Goal: Book appointment/travel/reservation

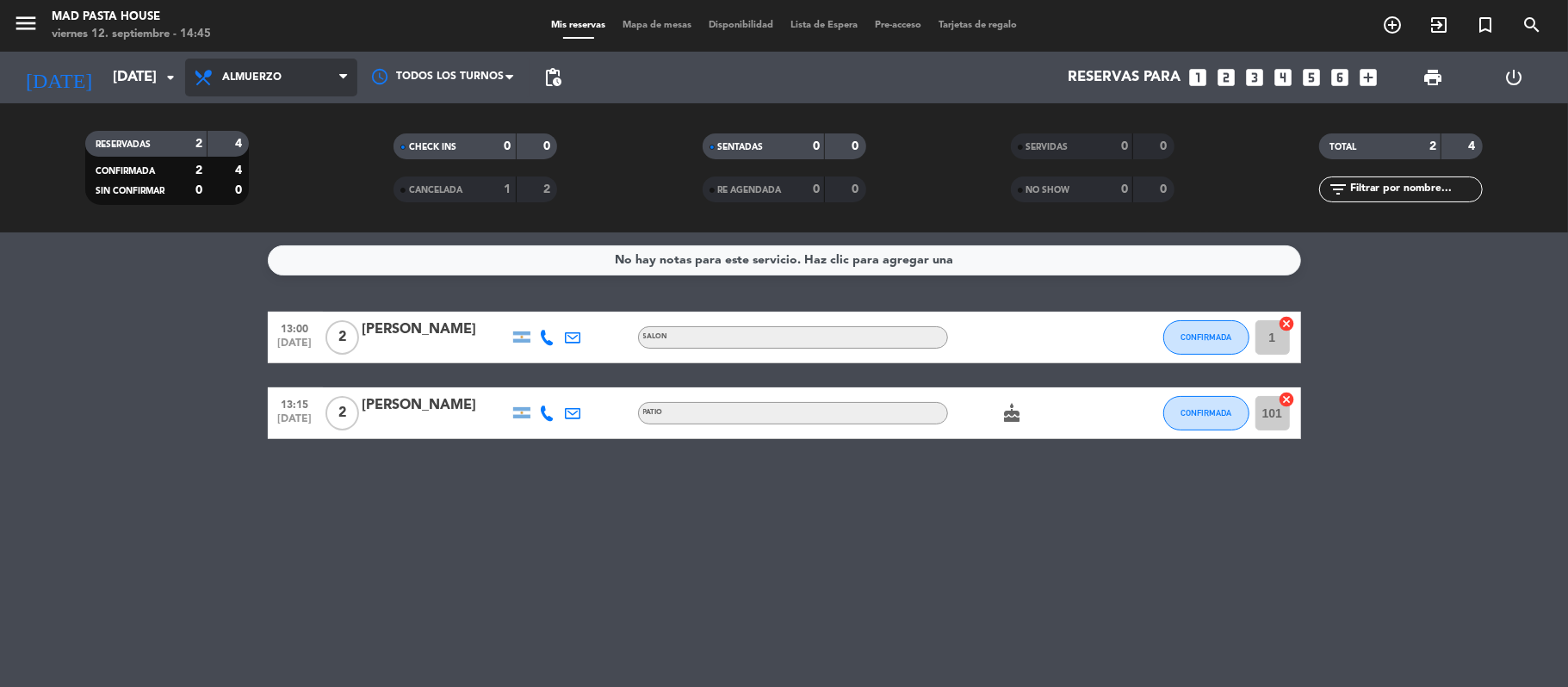
click at [264, 79] on span "Almuerzo" at bounding box center [251, 77] width 59 height 12
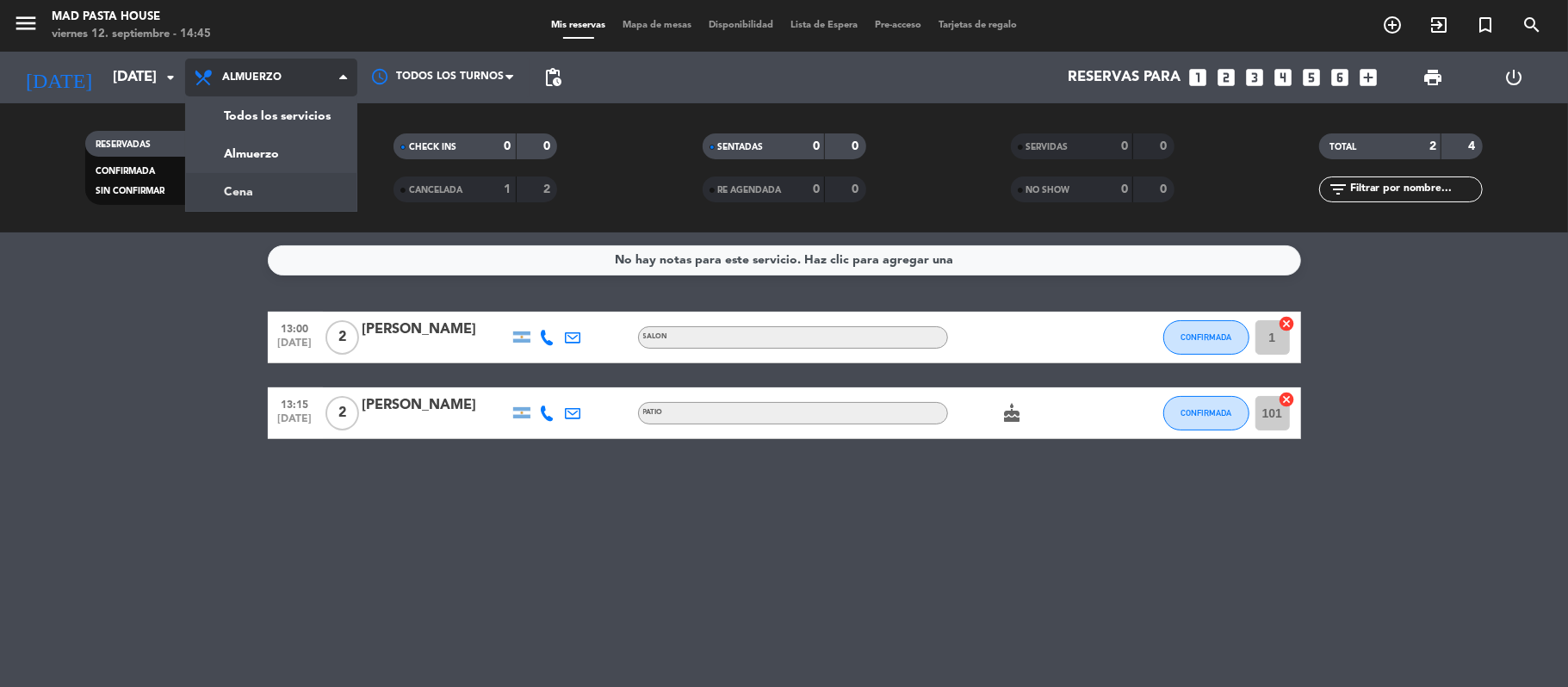
click at [282, 187] on div "menu Mad Pasta House [DATE] 12. septiembre - 14:45 Mis reservas Mapa de mesas D…" at bounding box center [784, 116] width 1568 height 232
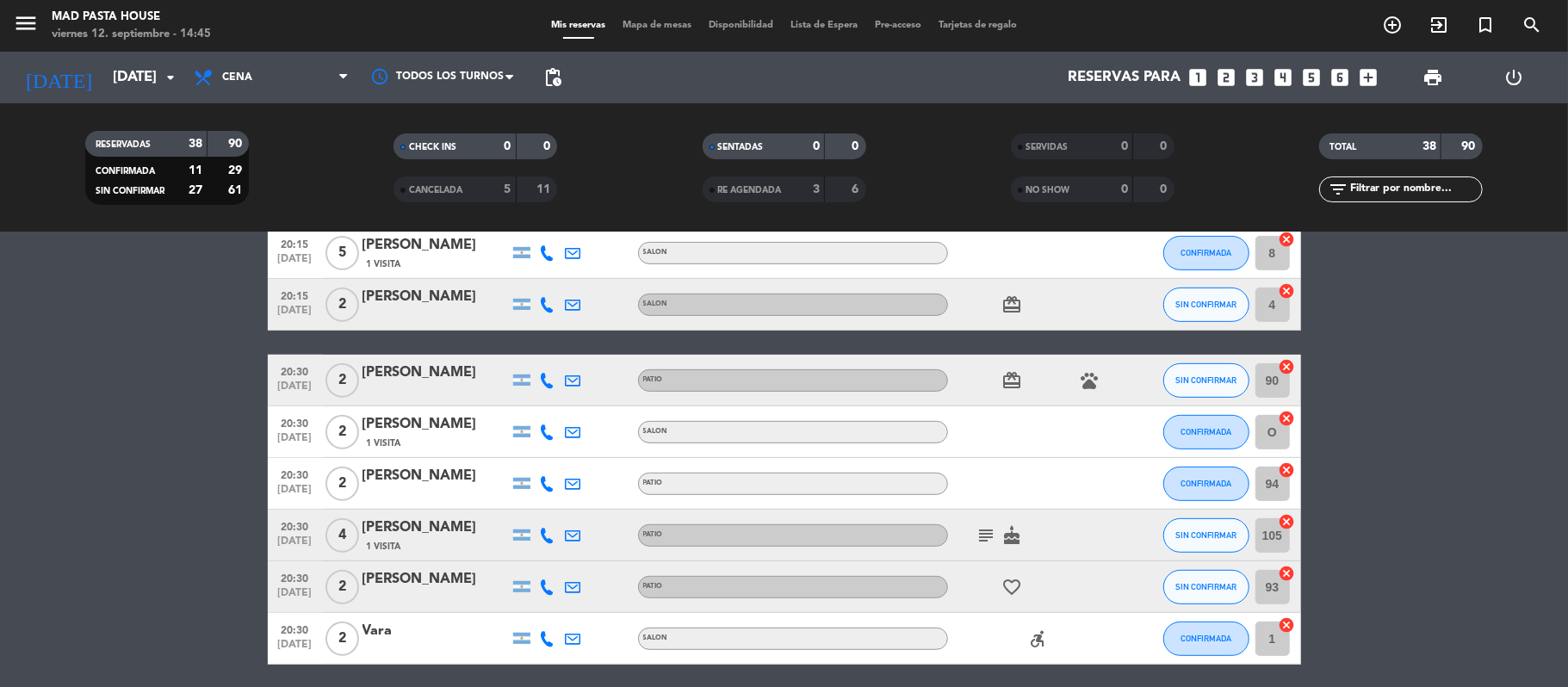
scroll to position [803, 0]
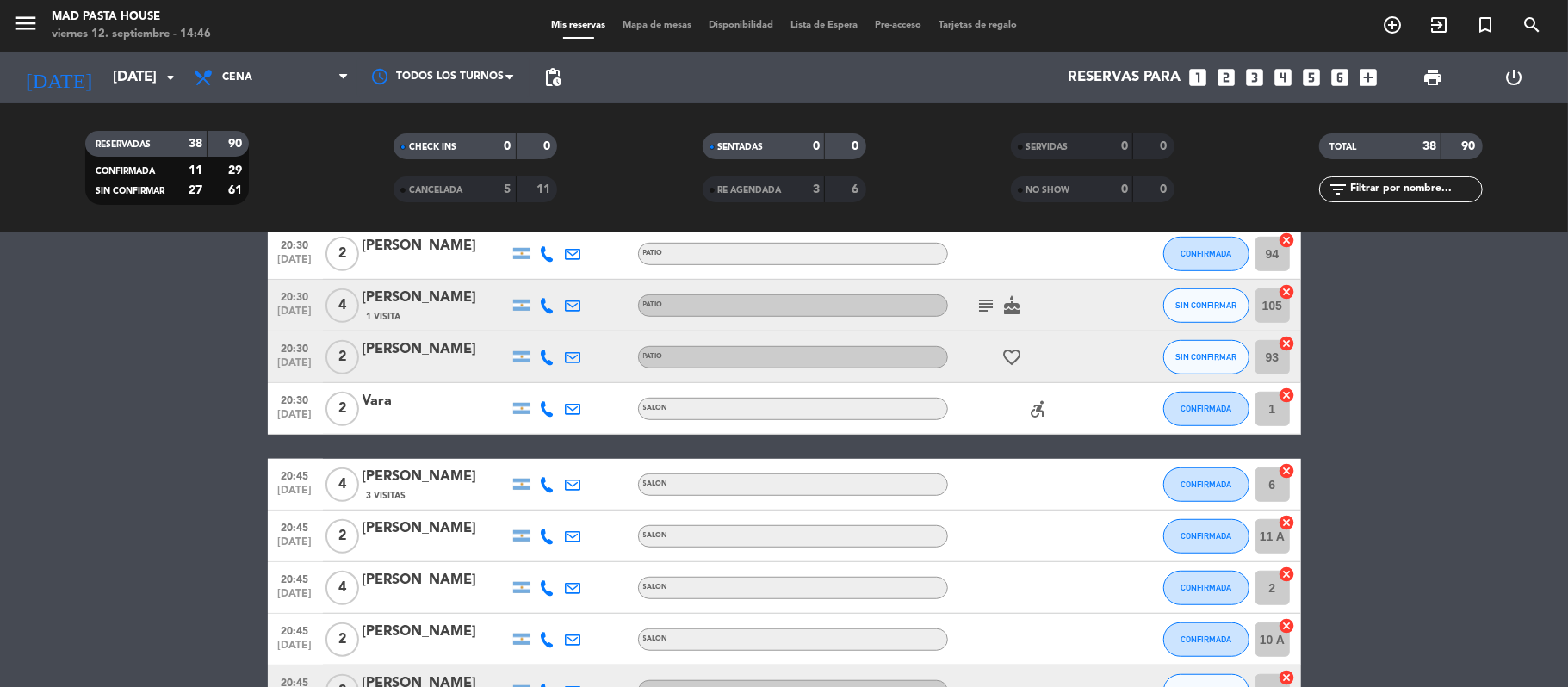
click at [442, 408] on div "Vara" at bounding box center [436, 401] width 146 height 22
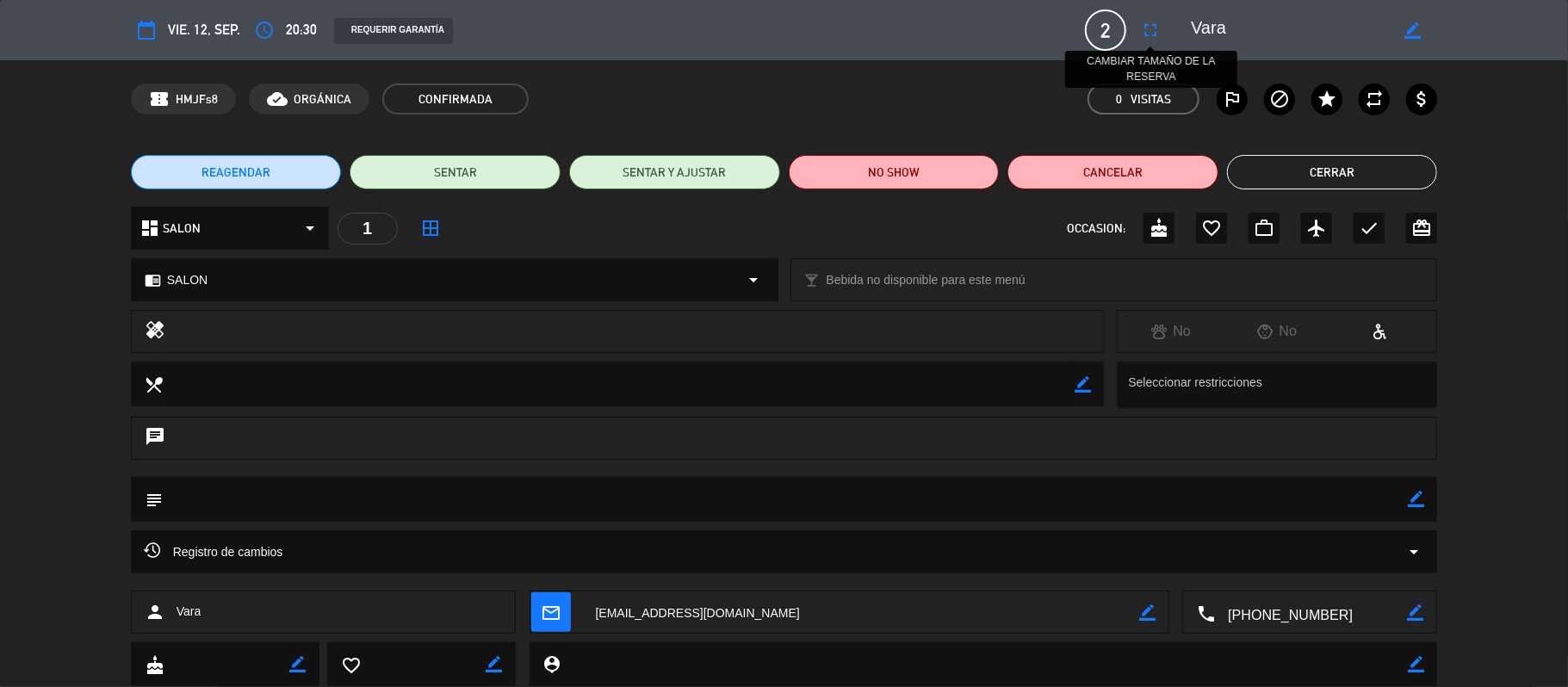
click at [1148, 33] on icon "fullscreen" at bounding box center [1151, 30] width 21 height 21
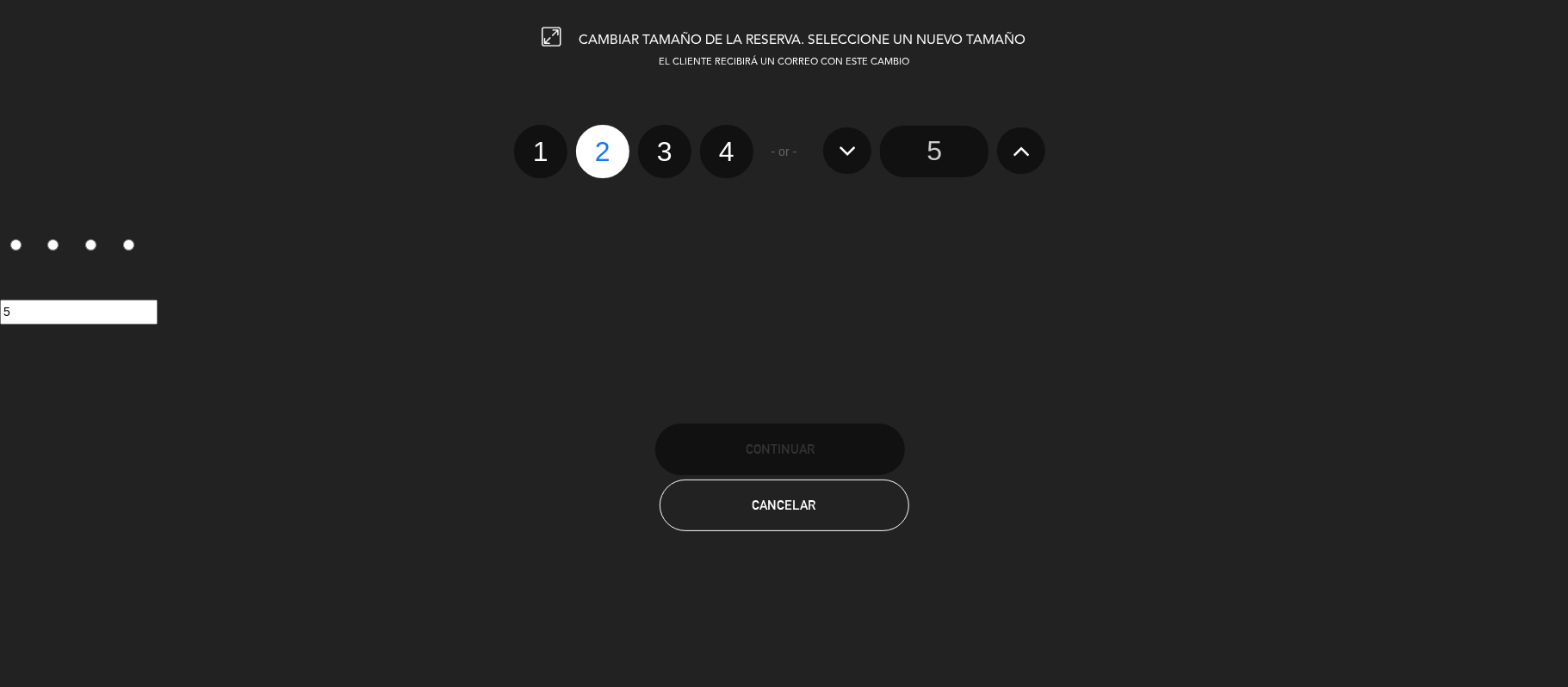
click at [718, 157] on label "4" at bounding box center [727, 151] width 53 height 53
click at [719, 142] on input "4" at bounding box center [725, 137] width 11 height 11
radio input "true"
radio input "false"
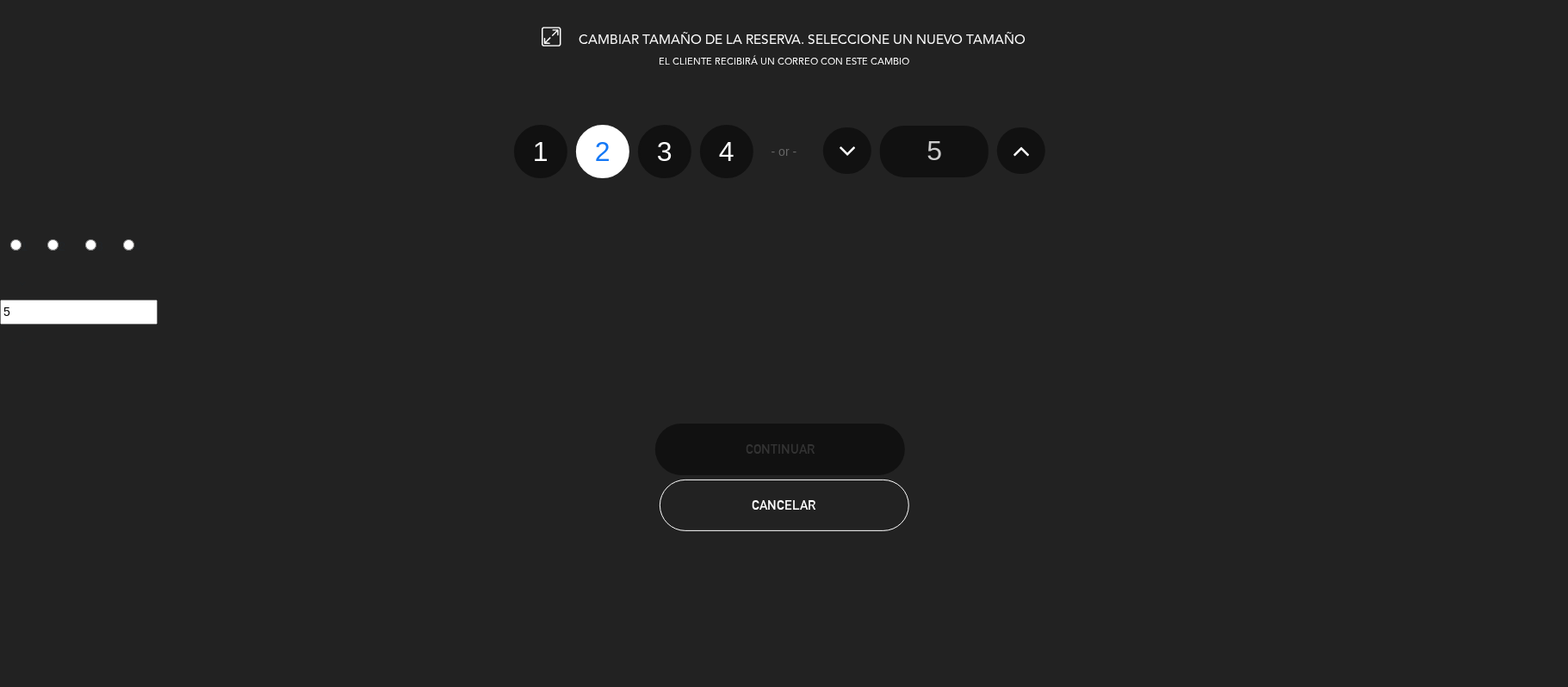
radio input "false"
radio input "true"
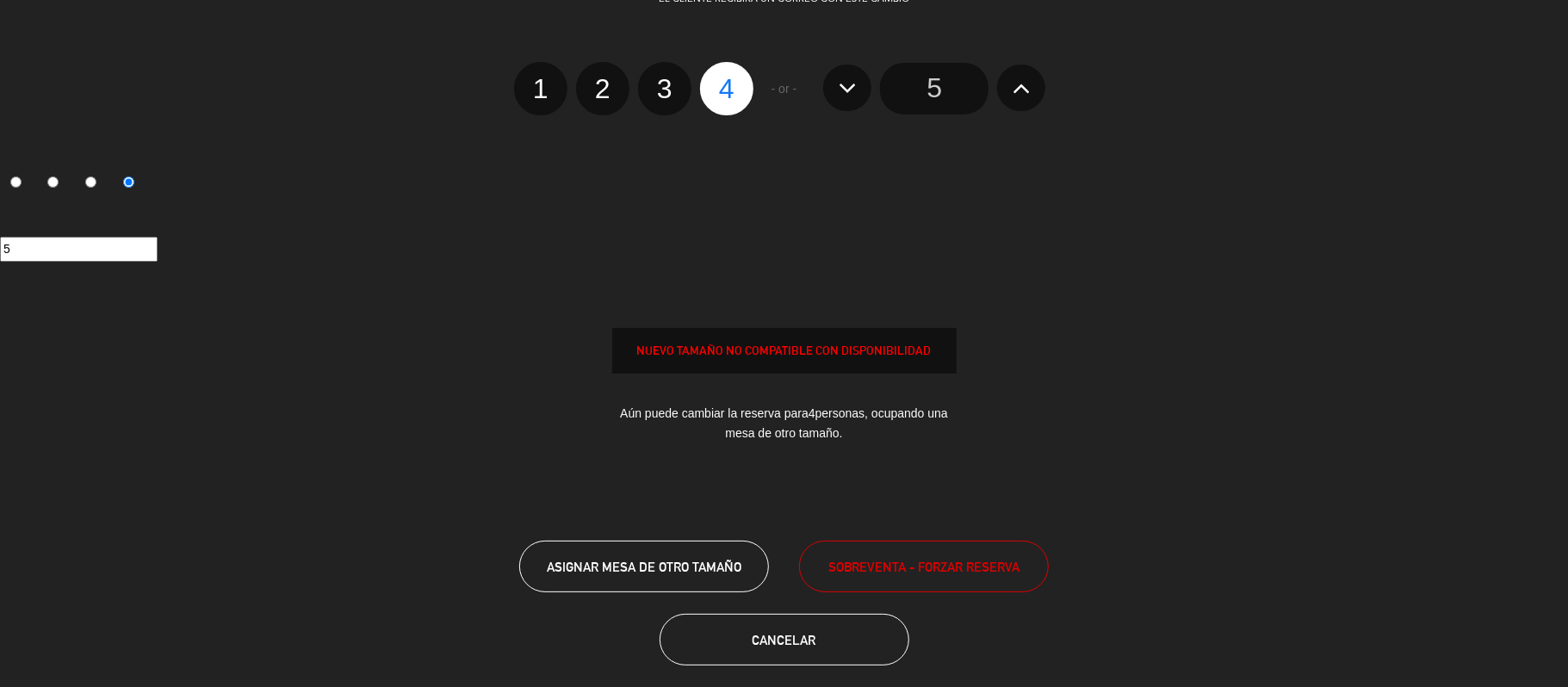
scroll to position [80, 0]
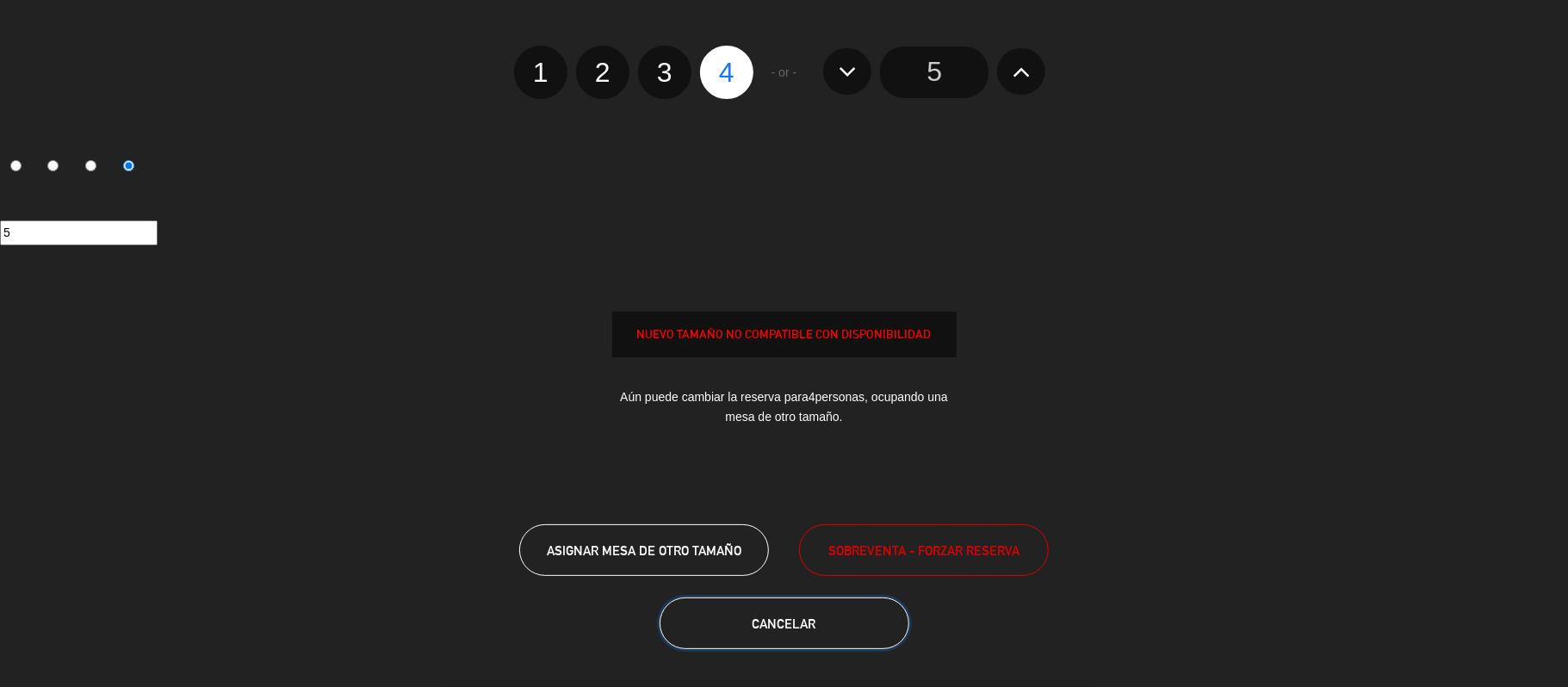
click at [772, 635] on button "Cancelar" at bounding box center [784, 622] width 249 height 52
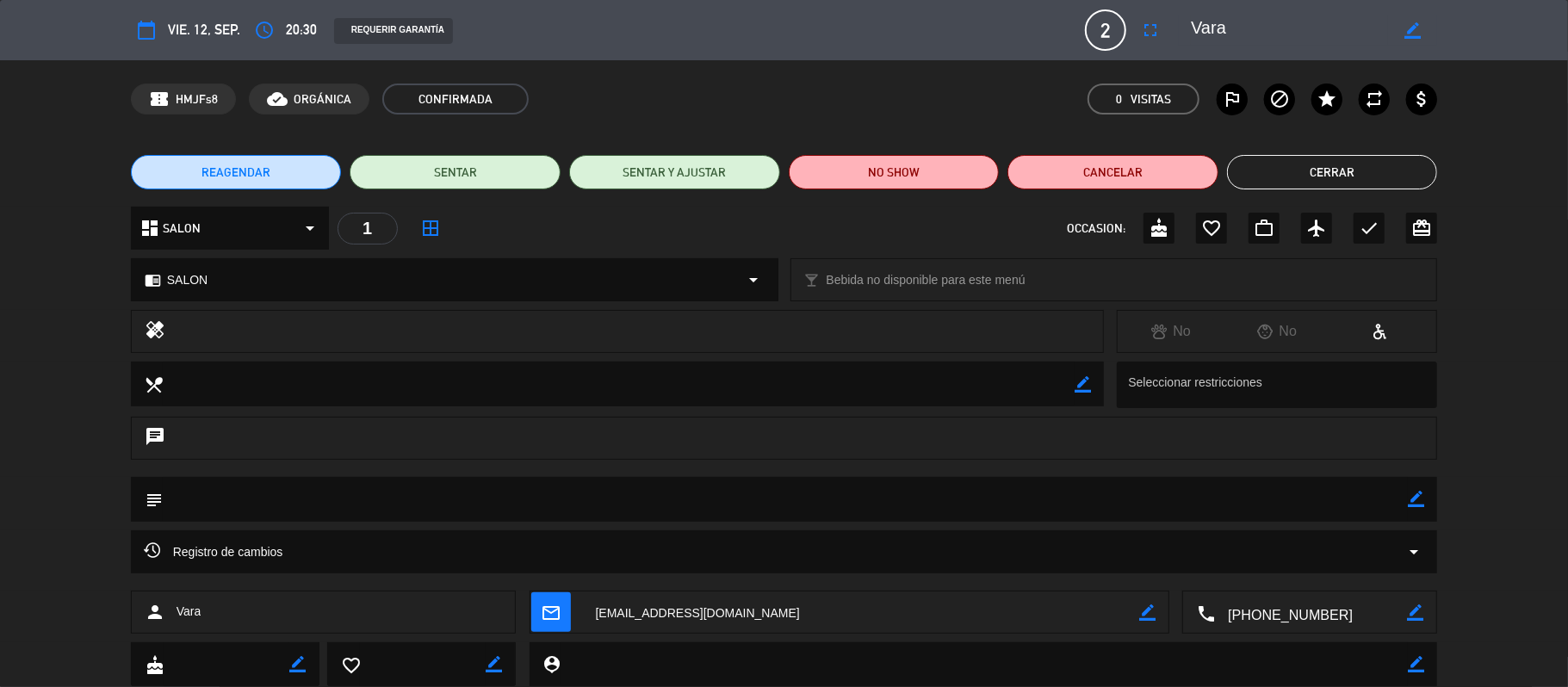
click at [1327, 172] on button "Cerrar" at bounding box center [1333, 172] width 211 height 35
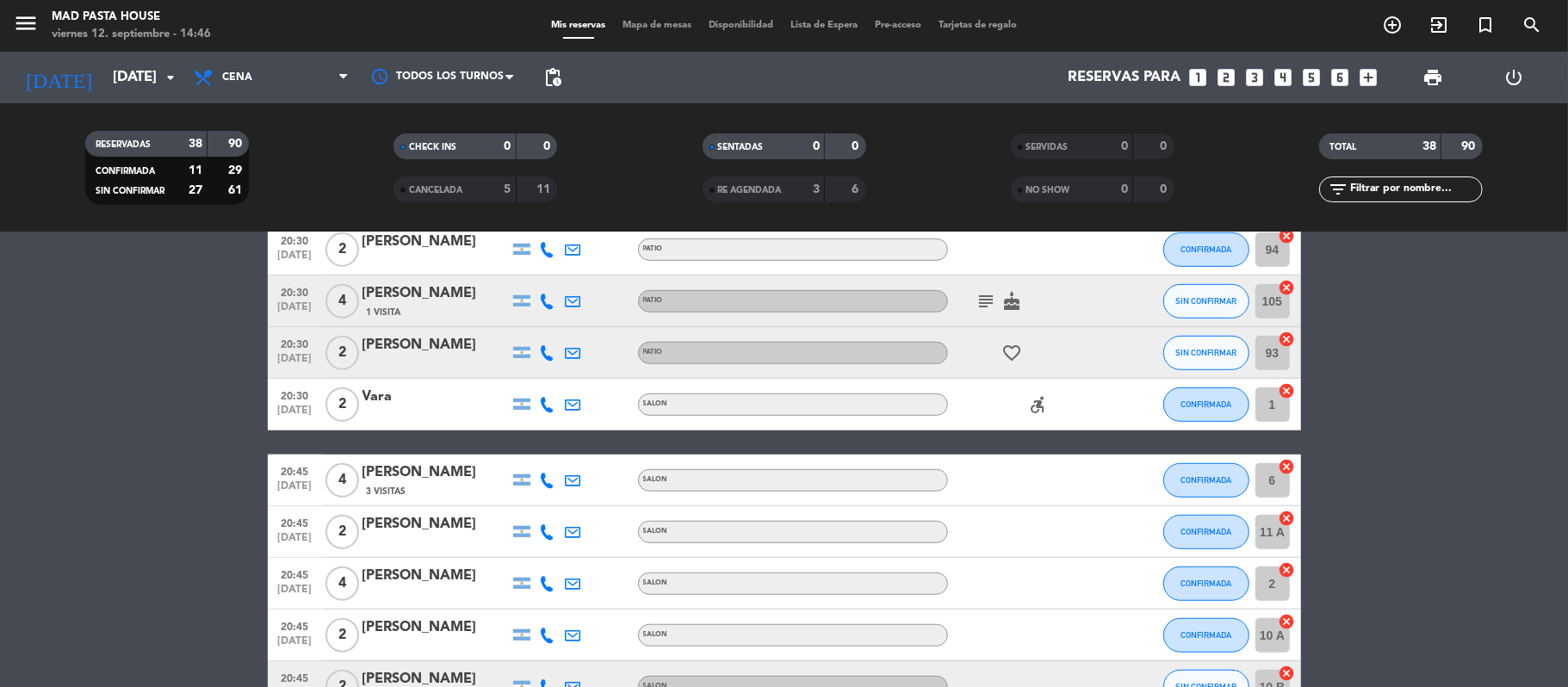
scroll to position [669, 0]
